Goal: Information Seeking & Learning: Check status

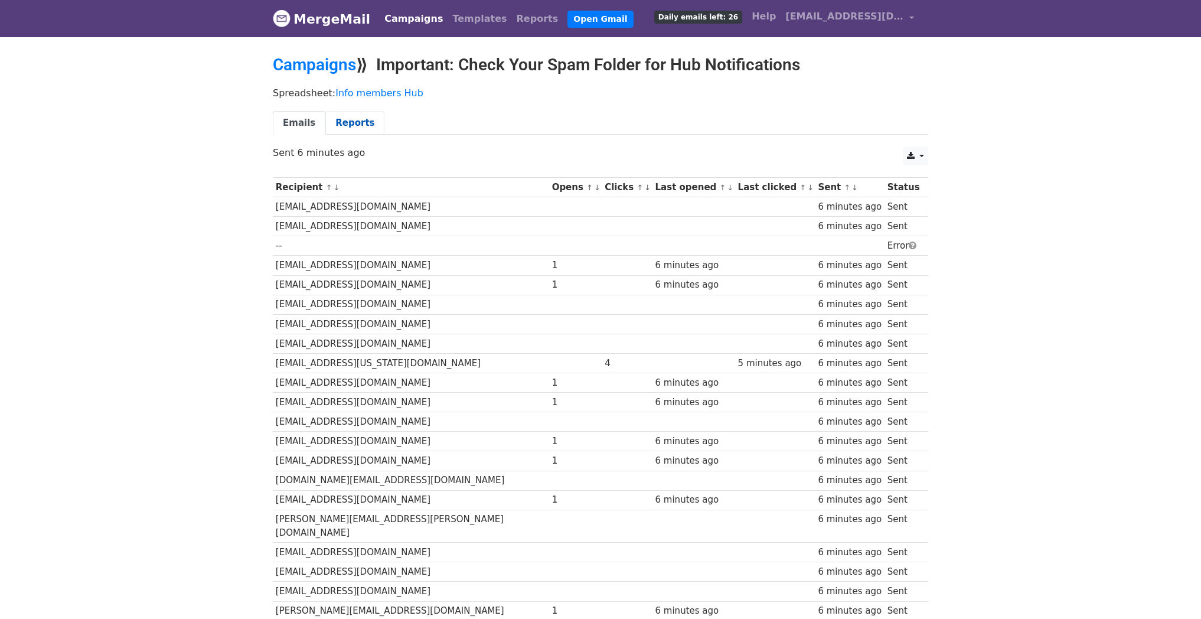
click at [344, 124] on link "Reports" at bounding box center [354, 123] width 59 height 24
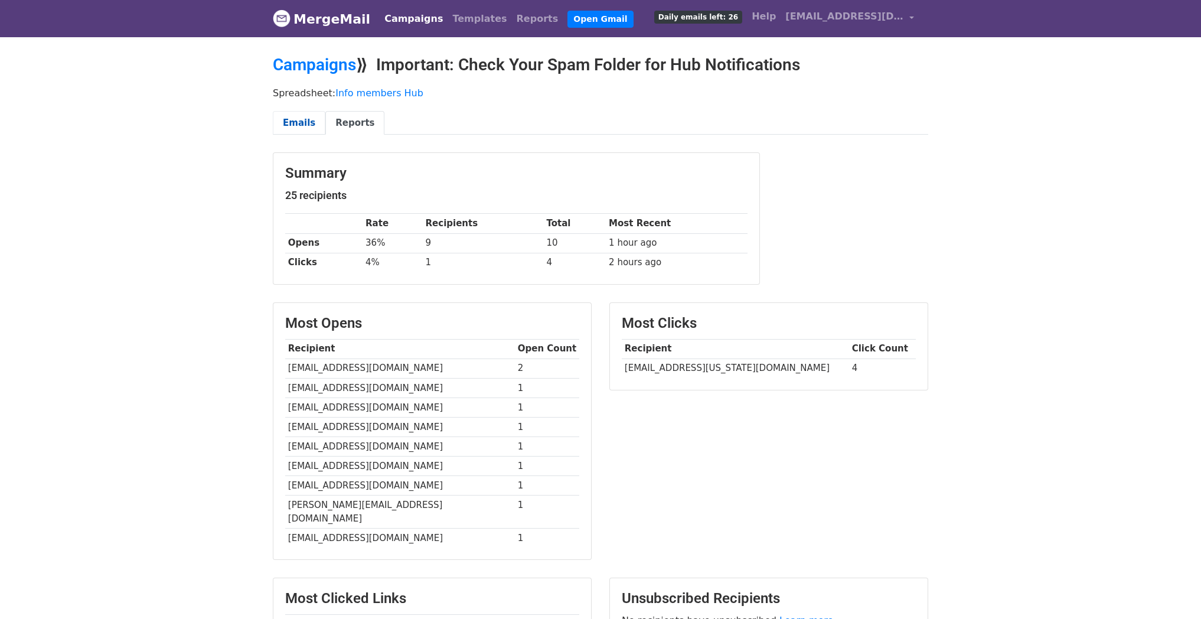
click at [302, 124] on link "Emails" at bounding box center [299, 123] width 53 height 24
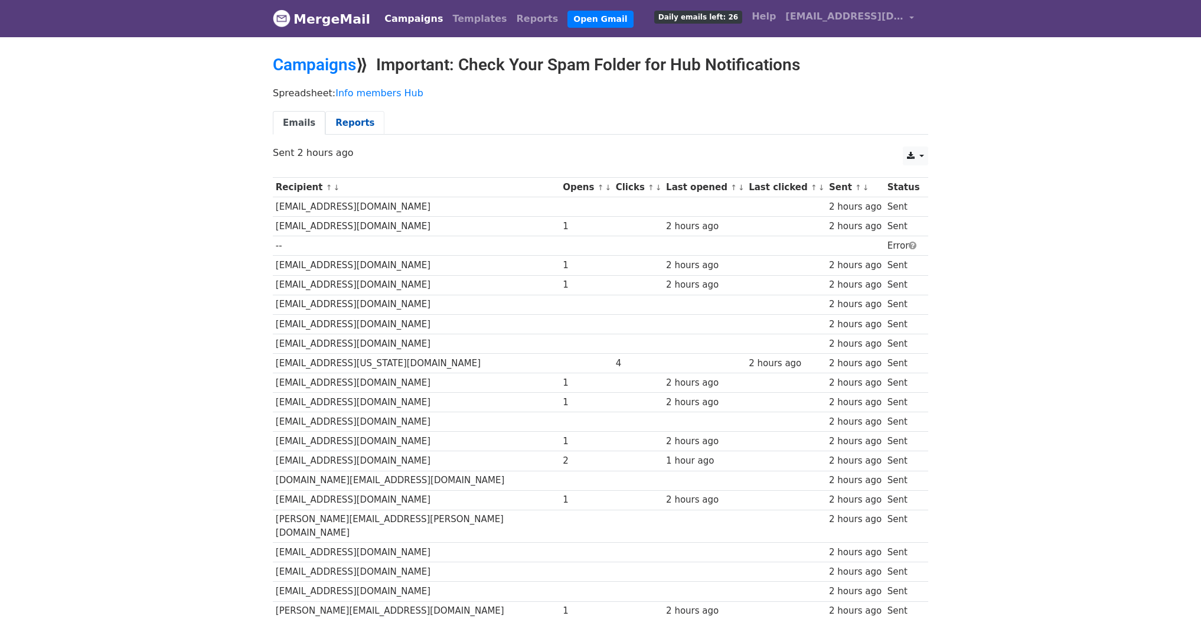
click at [347, 124] on link "Reports" at bounding box center [354, 123] width 59 height 24
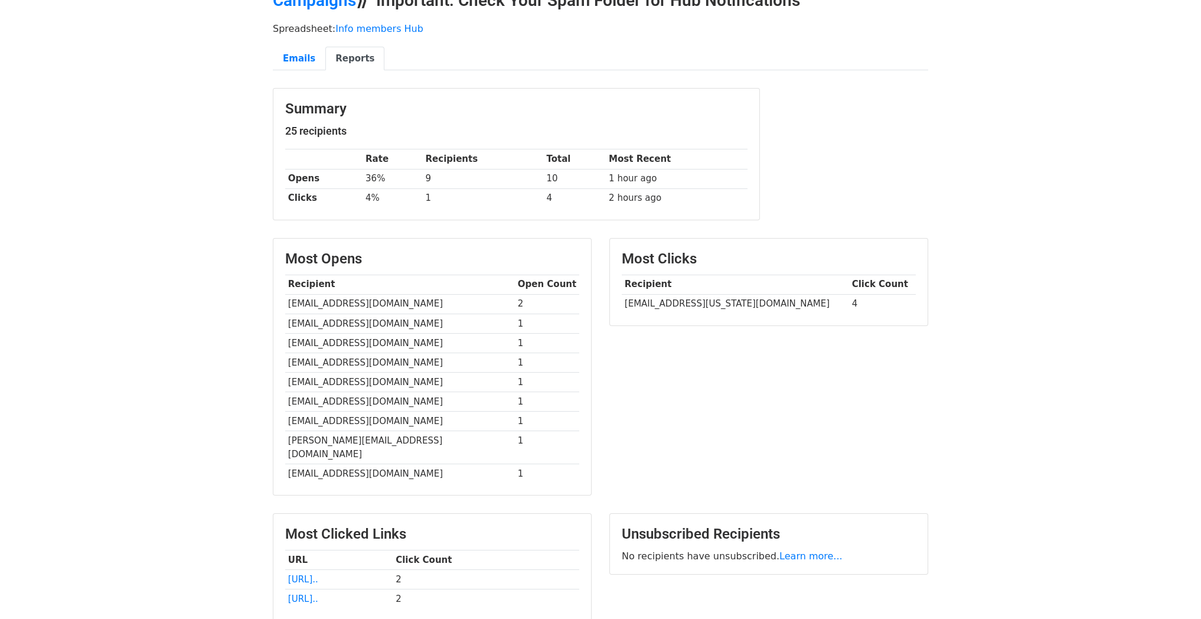
scroll to position [160, 0]
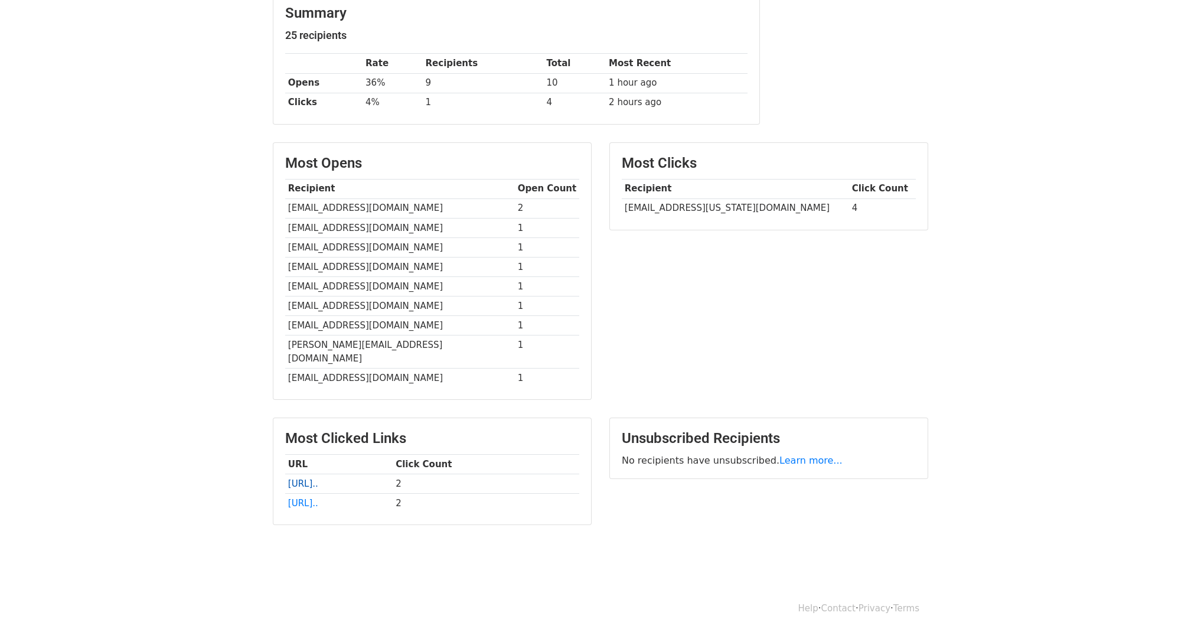
click at [318, 478] on link "https://325-lmcodesign.trak..." at bounding box center [303, 483] width 30 height 11
click at [318, 498] on link "https://325-lmcodesign.trak..." at bounding box center [303, 503] width 30 height 11
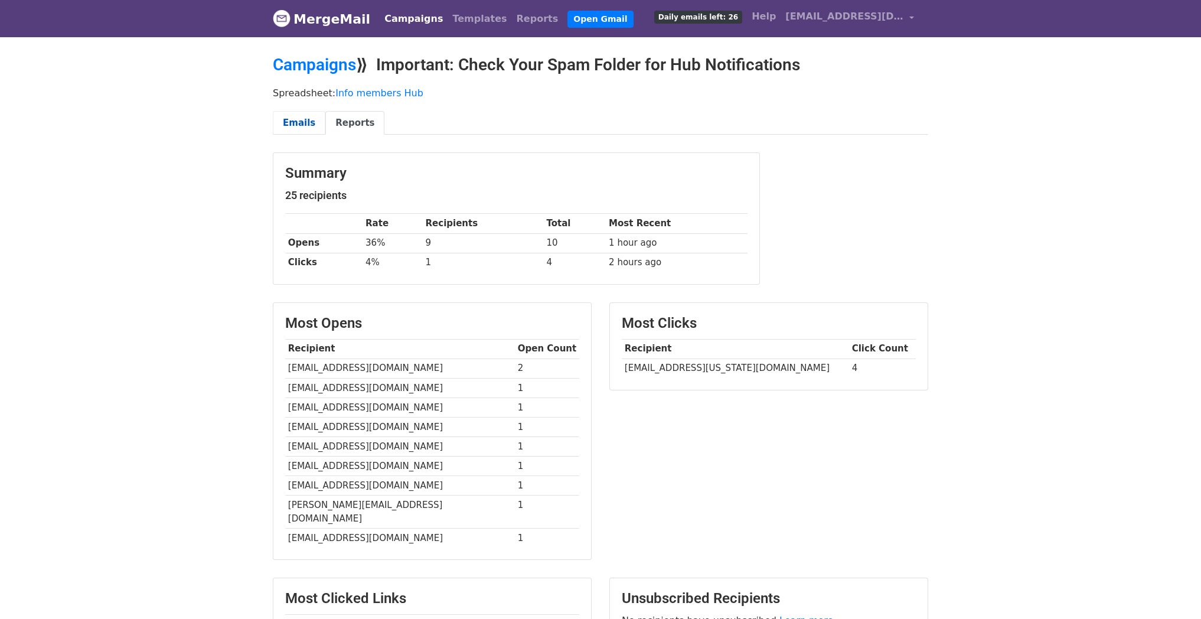
click at [291, 123] on link "Emails" at bounding box center [299, 123] width 53 height 24
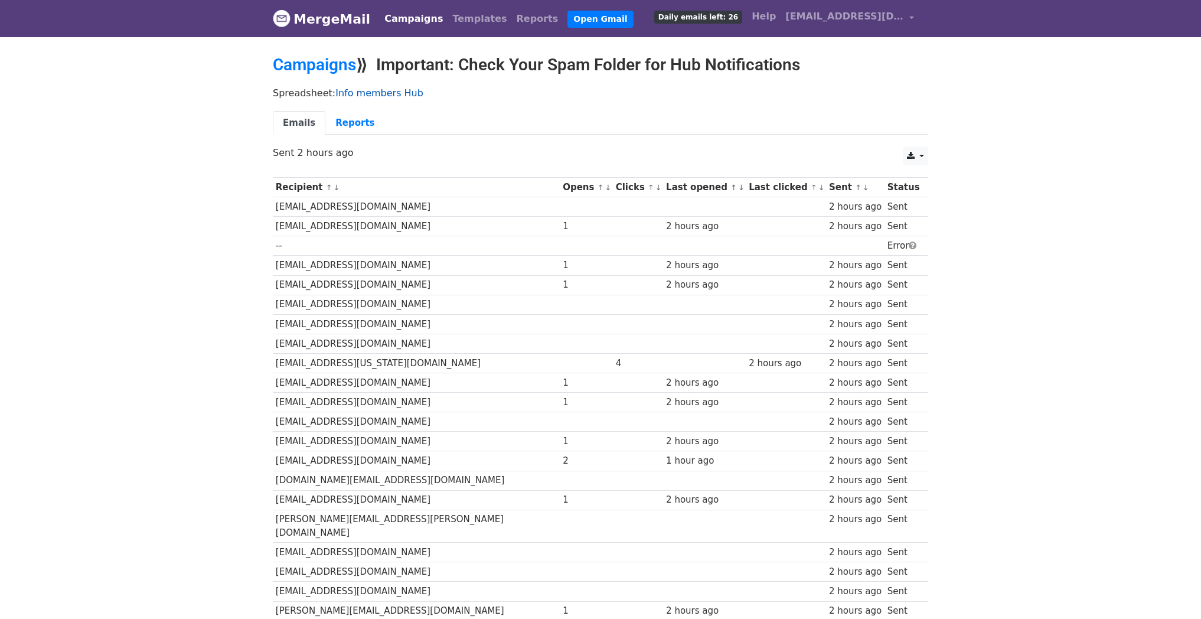
click at [357, 91] on link "Info members Hub" at bounding box center [379, 92] width 88 height 11
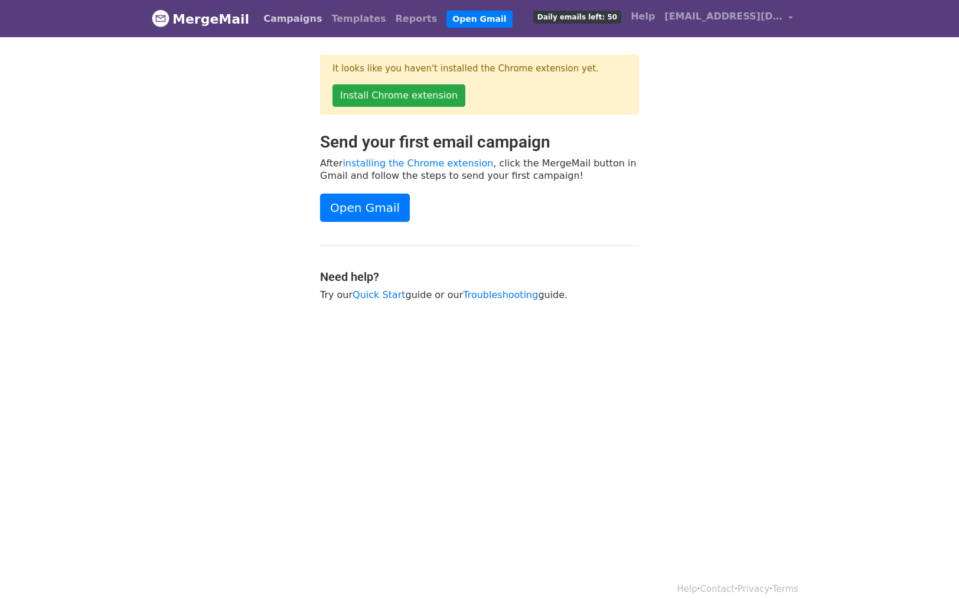
click at [276, 21] on link "Campaigns" at bounding box center [293, 19] width 68 height 24
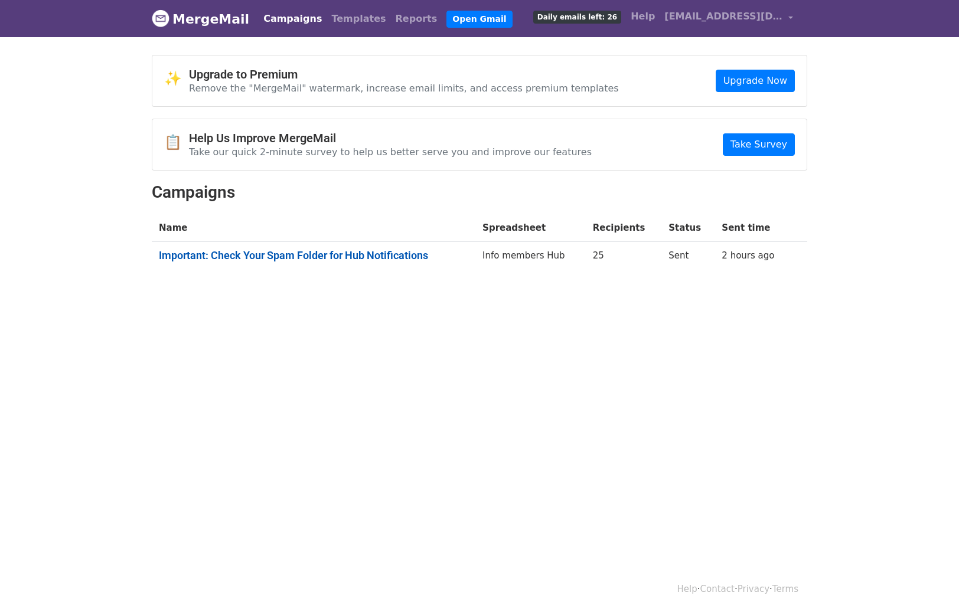
click at [344, 256] on link "Important: Check Your Spam Folder for Hub Notifications" at bounding box center [313, 255] width 309 height 13
